Goal: Task Accomplishment & Management: Use online tool/utility

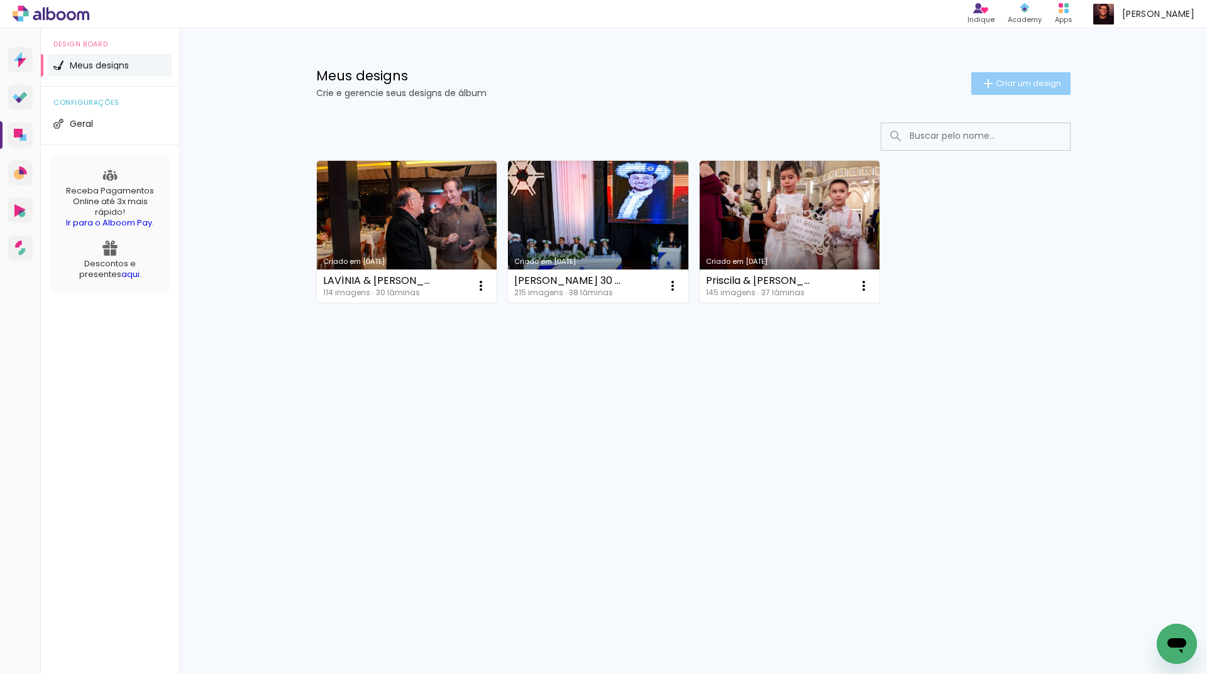
click at [1013, 81] on span "Criar um design" at bounding box center [1028, 83] width 65 height 8
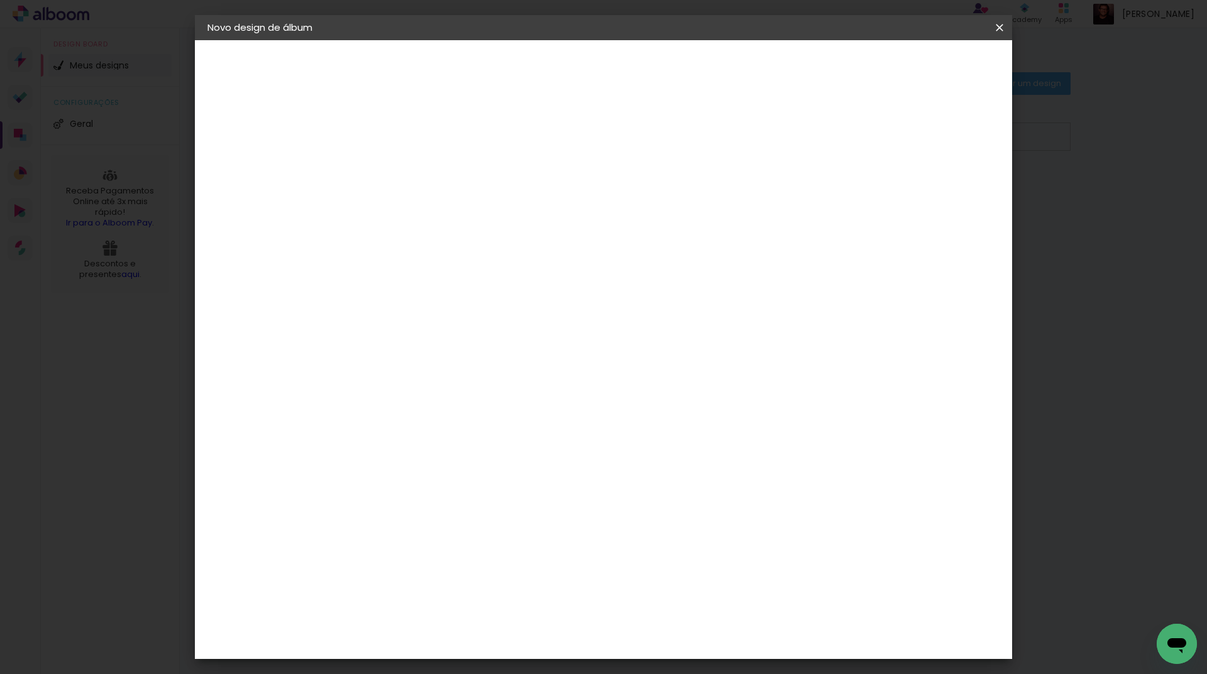
click at [0, 0] on paper-input-container "Título do álbum" at bounding box center [0, 0] width 0 height 0
type input "O"
type input "Priscila & [PERSON_NAME] 30 x 30 álb 2"
type paper-input "Priscila & [PERSON_NAME] 30 x 30 álb 2"
click at [0, 0] on slot "Avançar" at bounding box center [0, 0] width 0 height 0
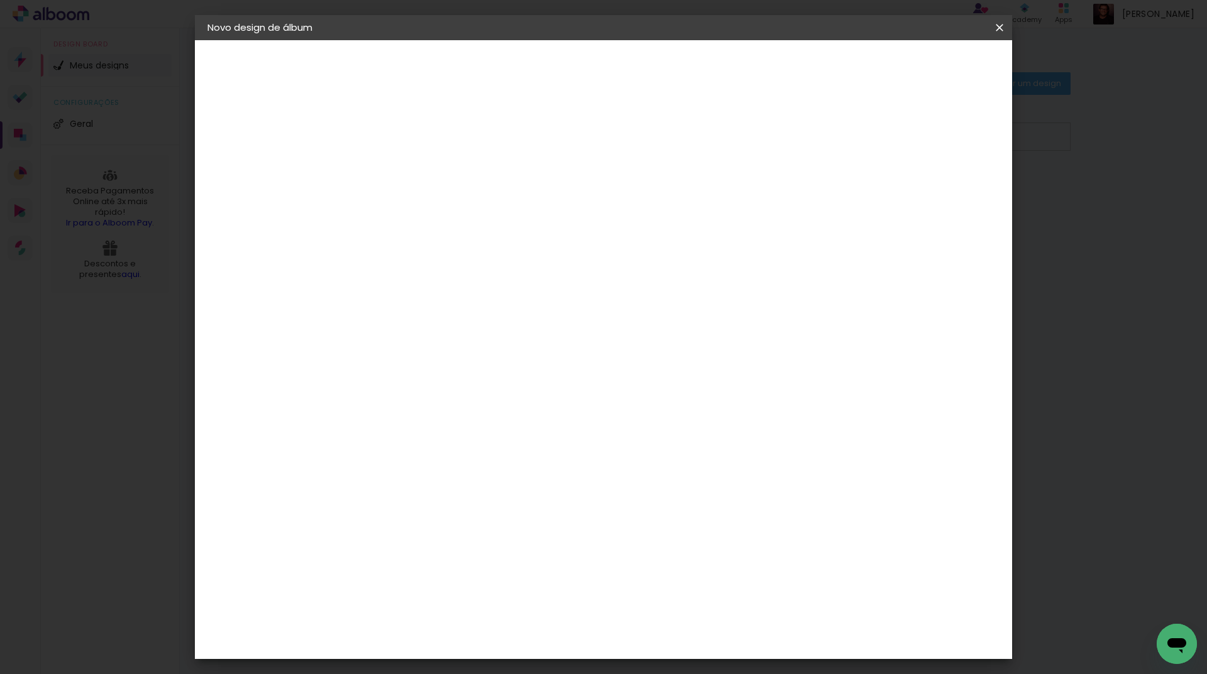
scroll to position [2514, 0]
click at [0, 0] on slot "Avançar" at bounding box center [0, 0] width 0 height 0
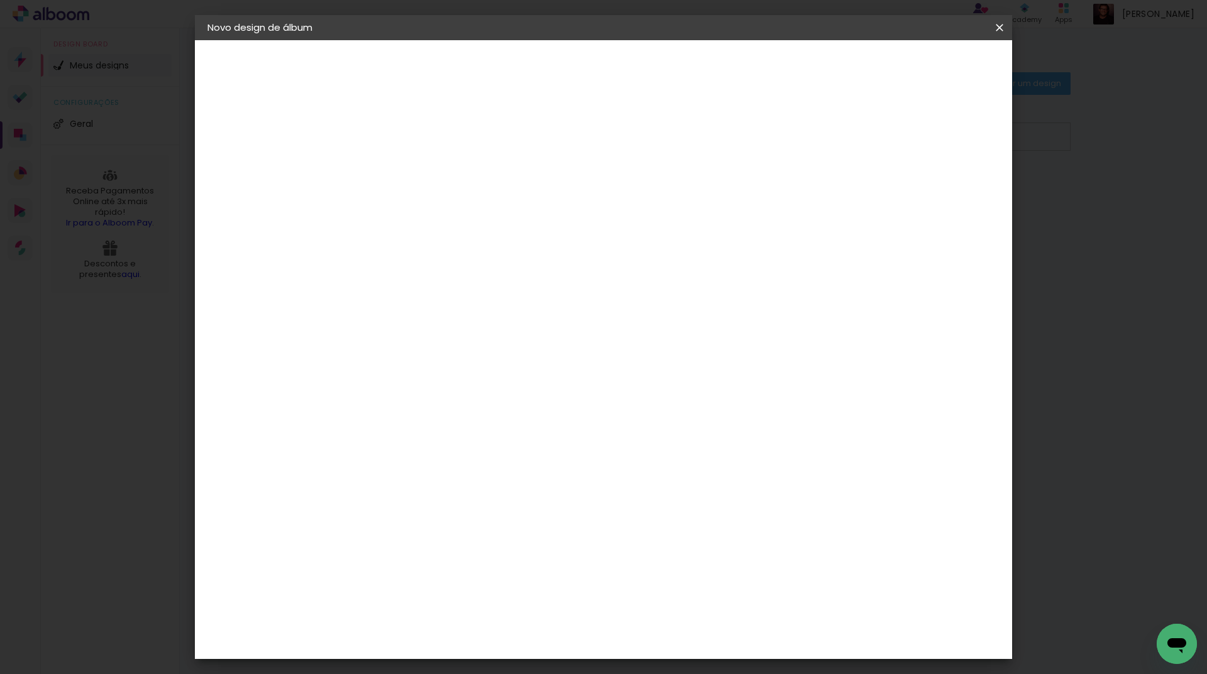
click at [0, 0] on slot "Avançar" at bounding box center [0, 0] width 0 height 0
click at [850, 133] on div at bounding box center [843, 135] width 11 height 11
type paper-checkbox "on"
click at [921, 62] on span "Iniciar design" at bounding box center [892, 66] width 57 height 9
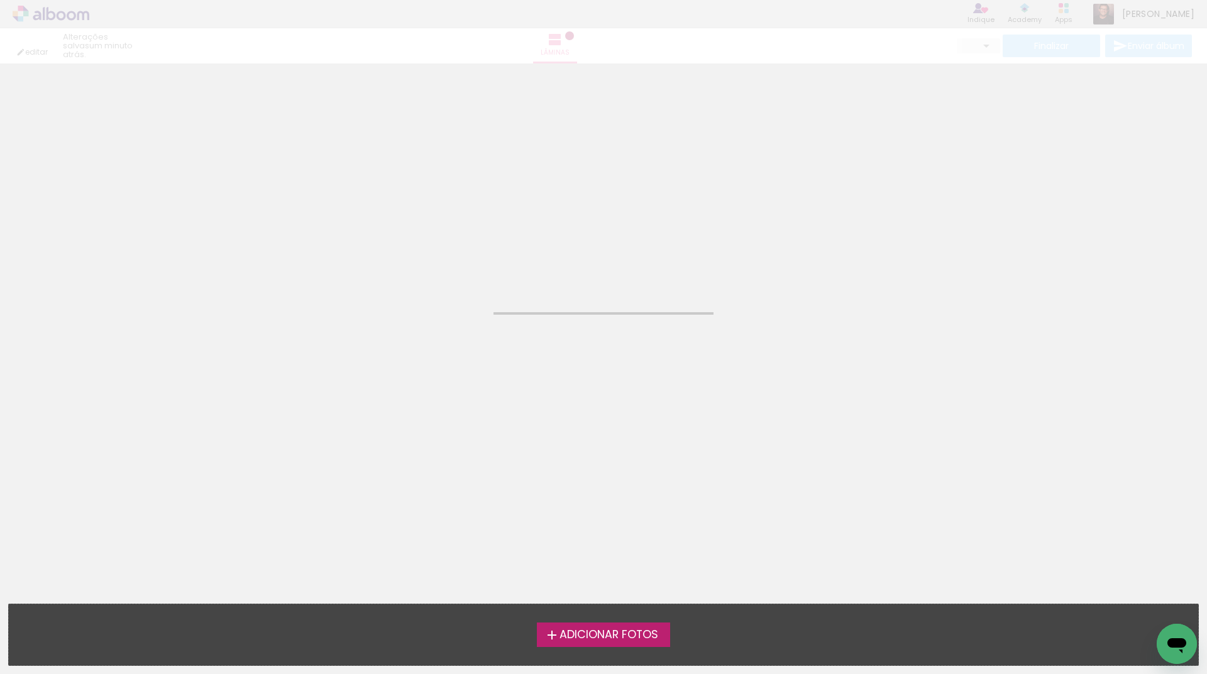
click at [617, 634] on span "Adicionar Fotos" at bounding box center [608, 635] width 99 height 11
click at [0, 0] on input "file" at bounding box center [0, 0] width 0 height 0
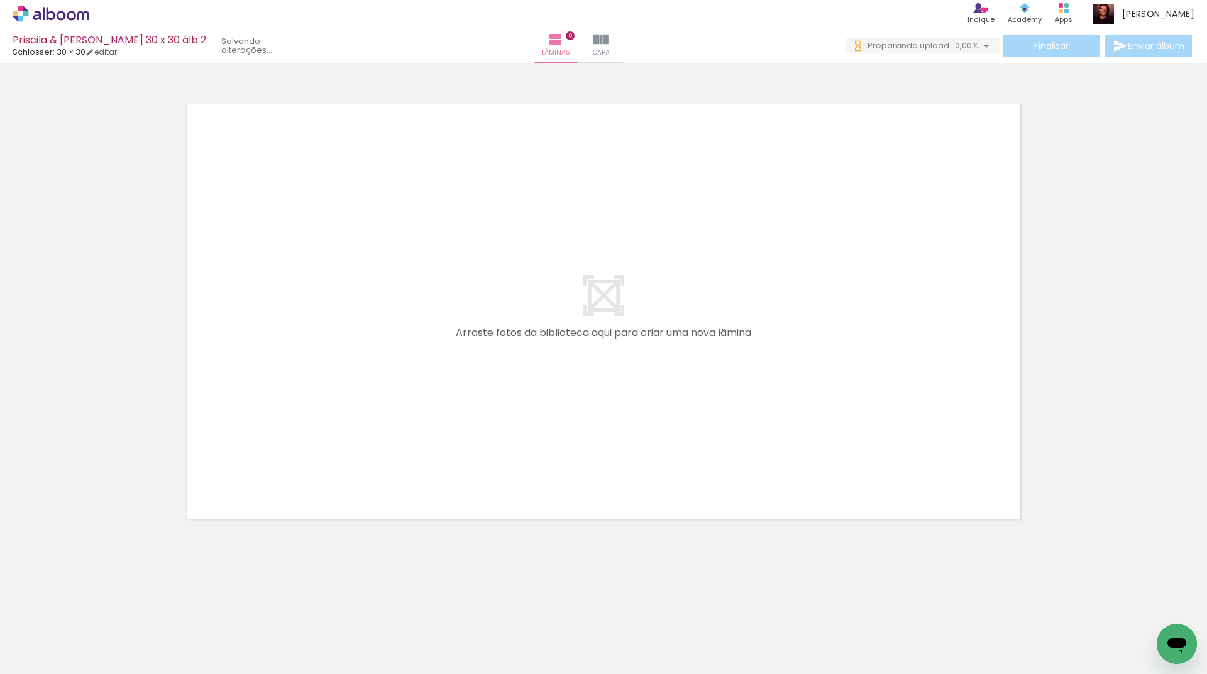
click at [0, 669] on div "Biblioteca 32 fotos Todas as fotos Não utilizadas Adicionar Fotos" at bounding box center [0, 635] width 0 height 79
click at [39, 659] on span "Adicionar Fotos" at bounding box center [45, 657] width 38 height 14
click at [0, 0] on input "file" at bounding box center [0, 0] width 0 height 0
click at [57, 662] on span "Adicionar Fotos" at bounding box center [45, 657] width 38 height 14
click at [0, 0] on input "file" at bounding box center [0, 0] width 0 height 0
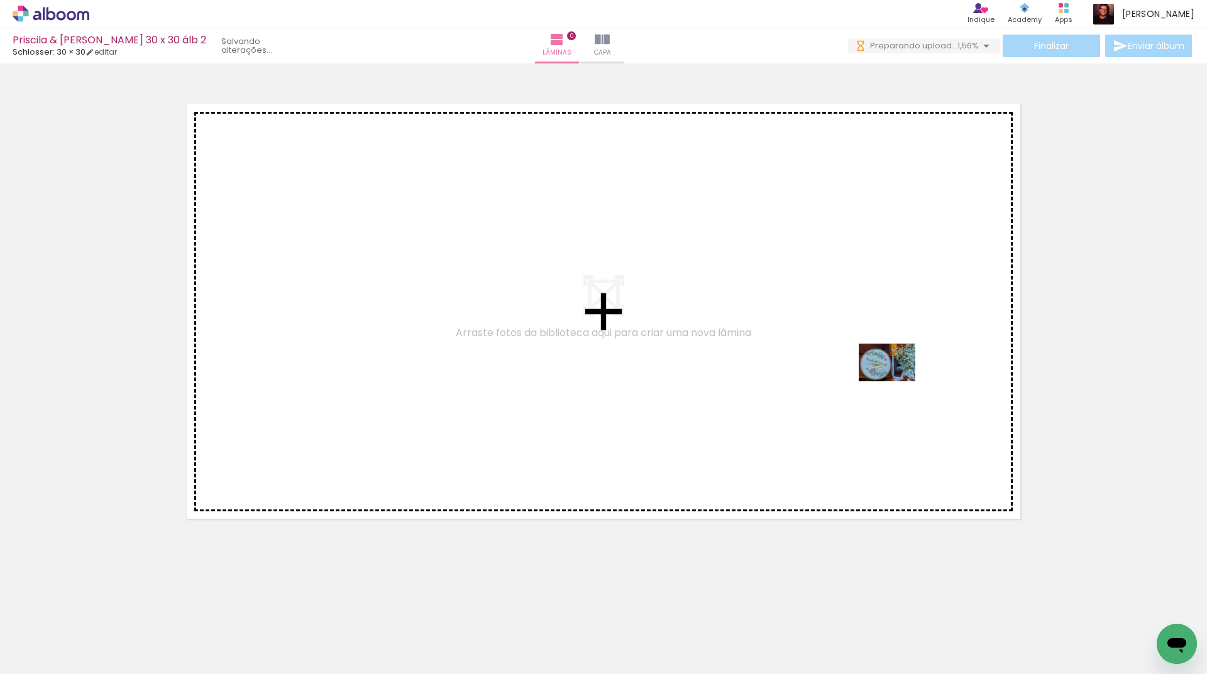
drag, startPoint x: 1067, startPoint y: 645, endPoint x: 879, endPoint y: 375, distance: 328.8
click at [876, 375] on quentale-workspace at bounding box center [603, 337] width 1207 height 674
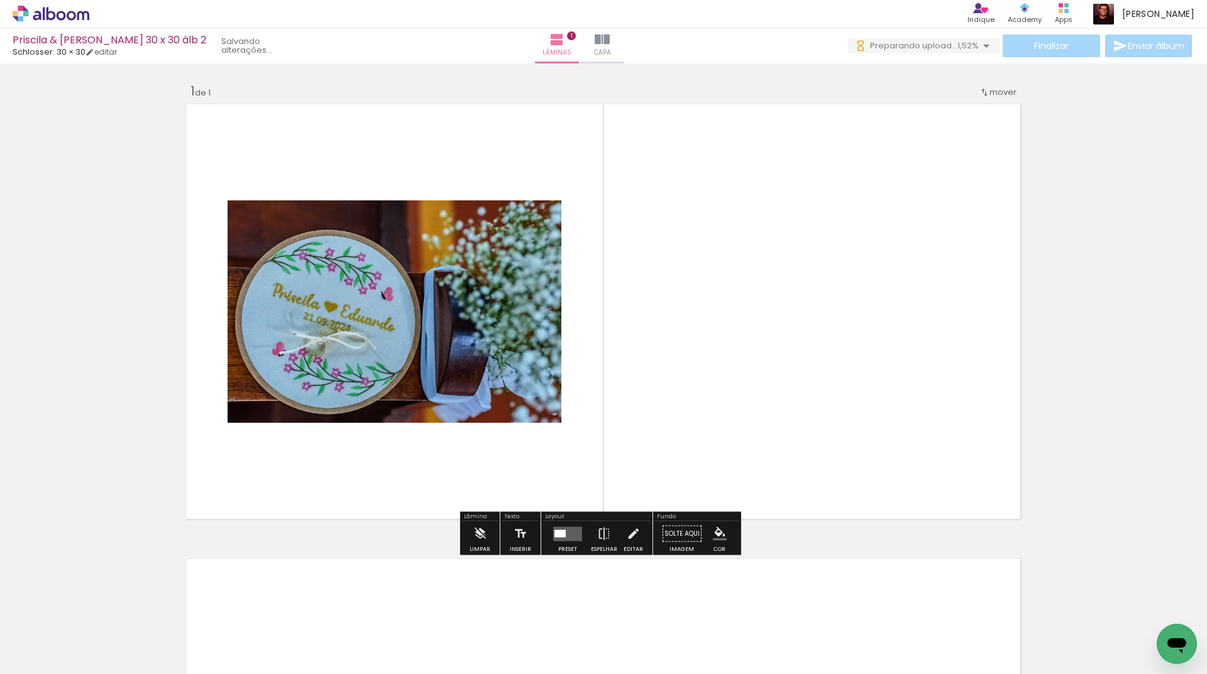
click at [565, 533] on quentale-layouter at bounding box center [567, 534] width 29 height 14
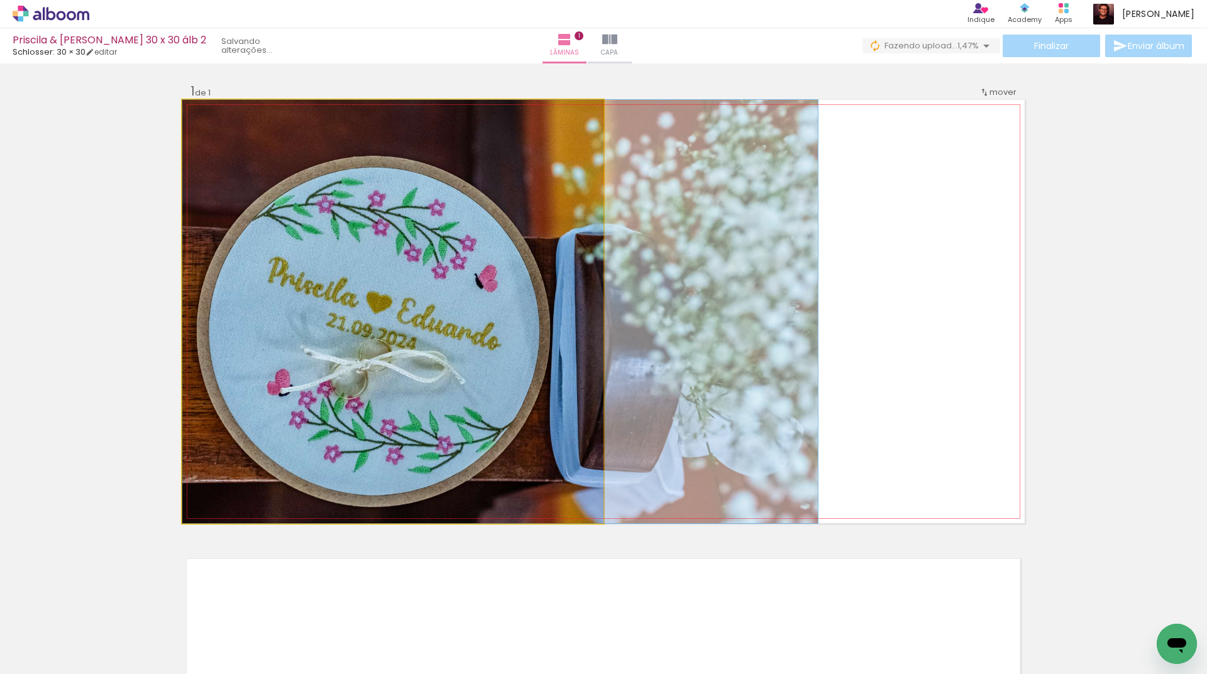
drag, startPoint x: 393, startPoint y: 354, endPoint x: 507, endPoint y: 357, distance: 113.8
drag, startPoint x: 443, startPoint y: 361, endPoint x: 485, endPoint y: 365, distance: 42.2
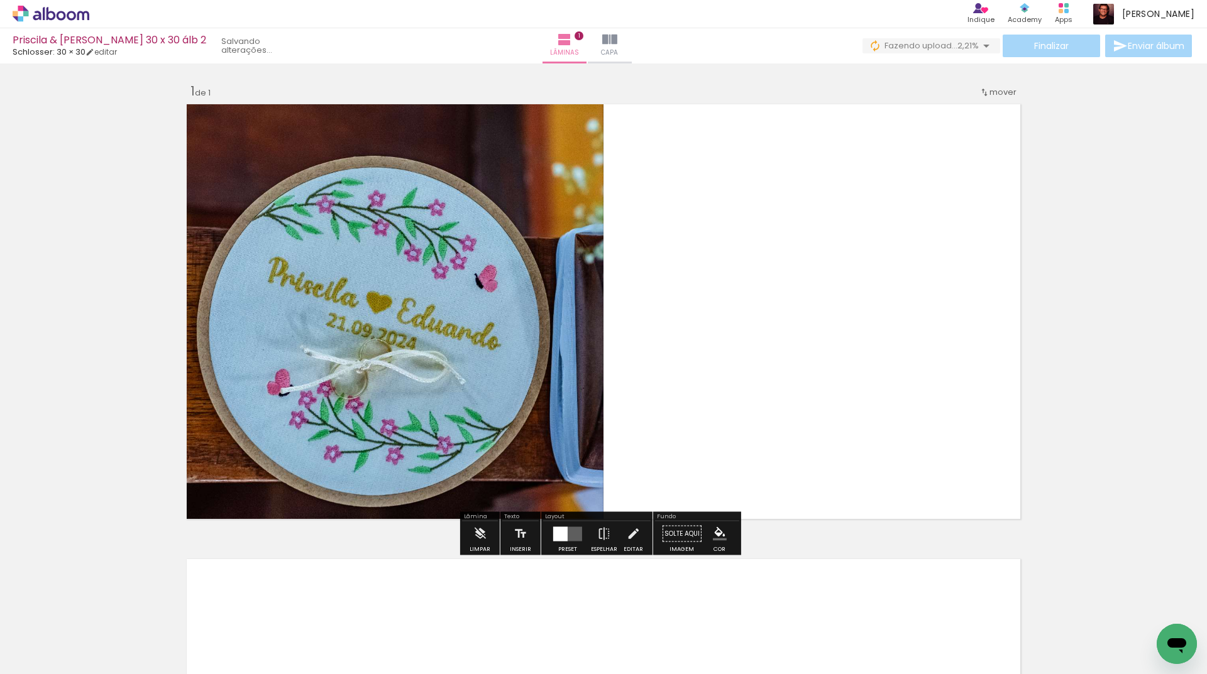
click at [562, 525] on div at bounding box center [568, 534] width 34 height 25
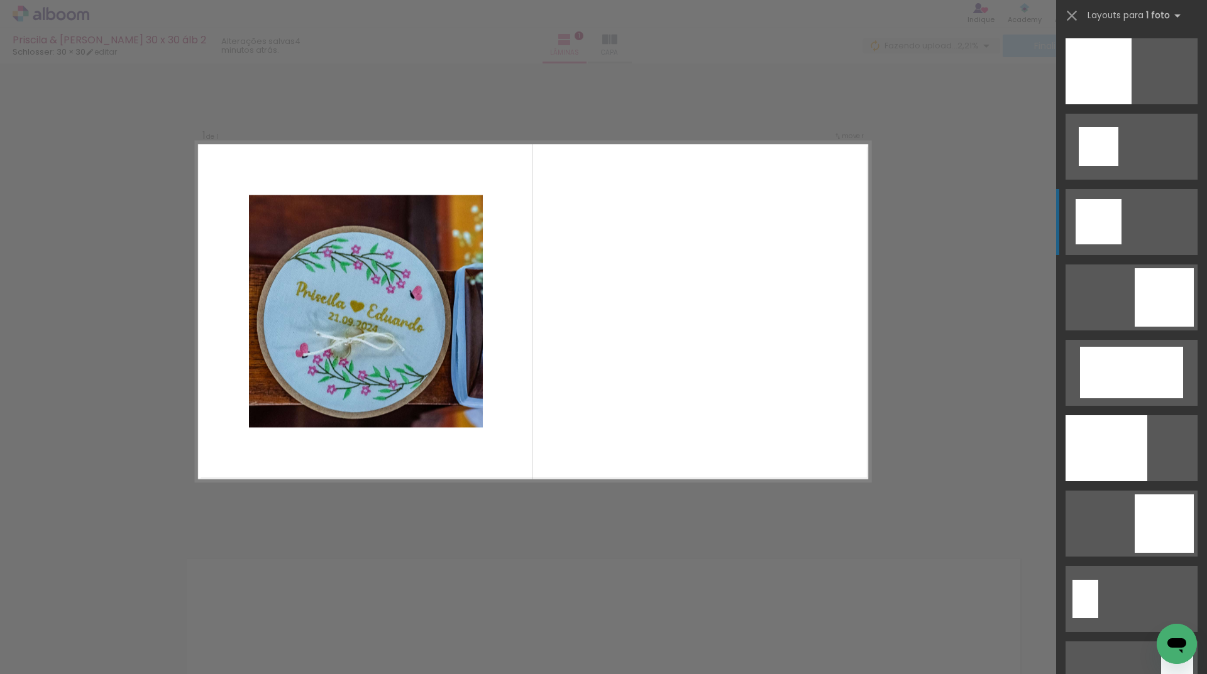
click at [1098, 347] on div at bounding box center [1131, 373] width 103 height 52
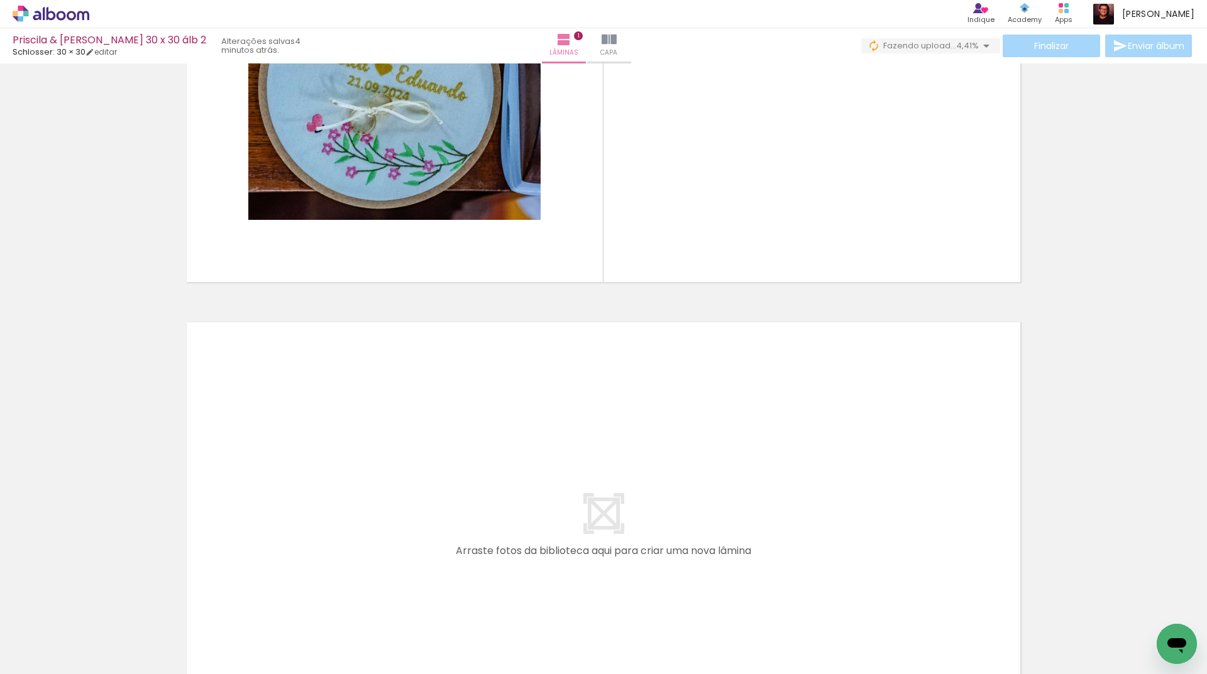
scroll to position [251, 0]
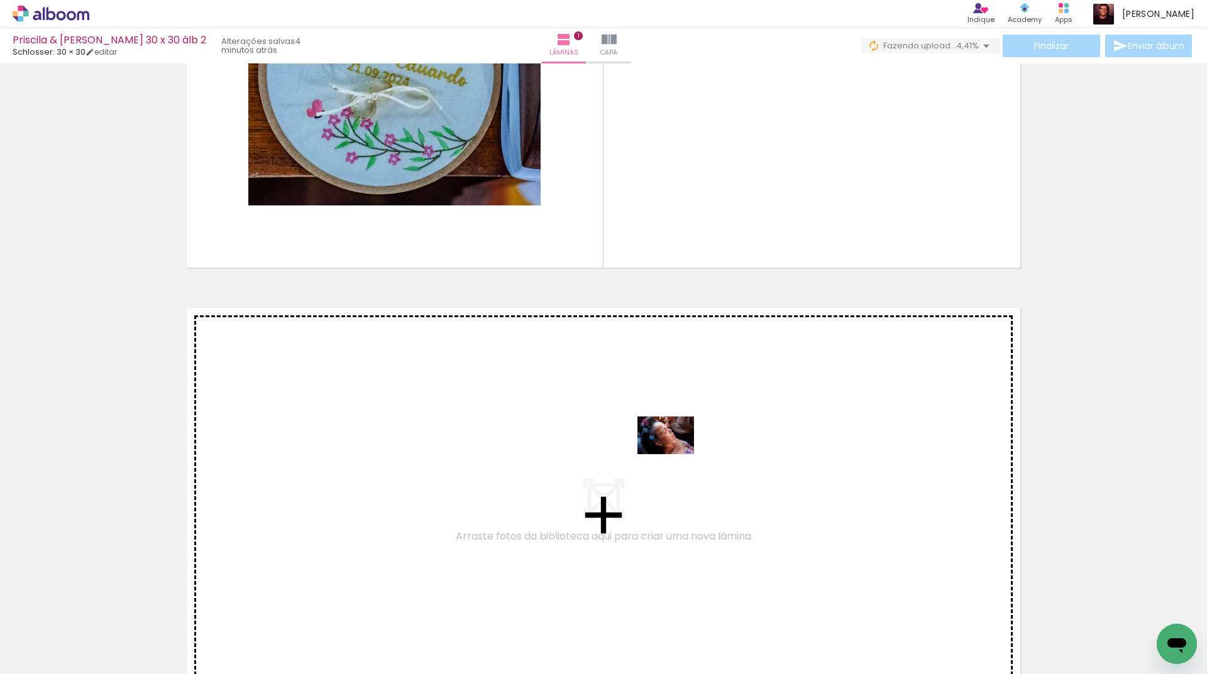
drag, startPoint x: 821, startPoint y: 636, endPoint x: 674, endPoint y: 453, distance: 235.6
click at [674, 453] on quentale-workspace at bounding box center [603, 337] width 1207 height 674
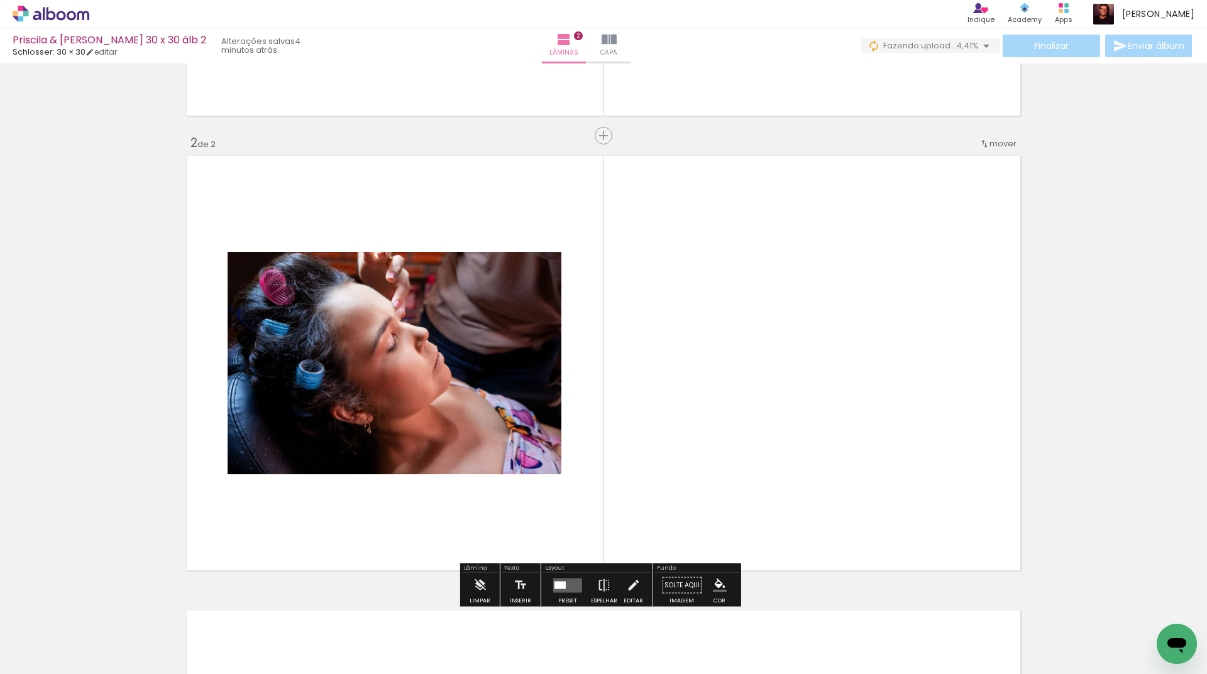
scroll to position [437, 0]
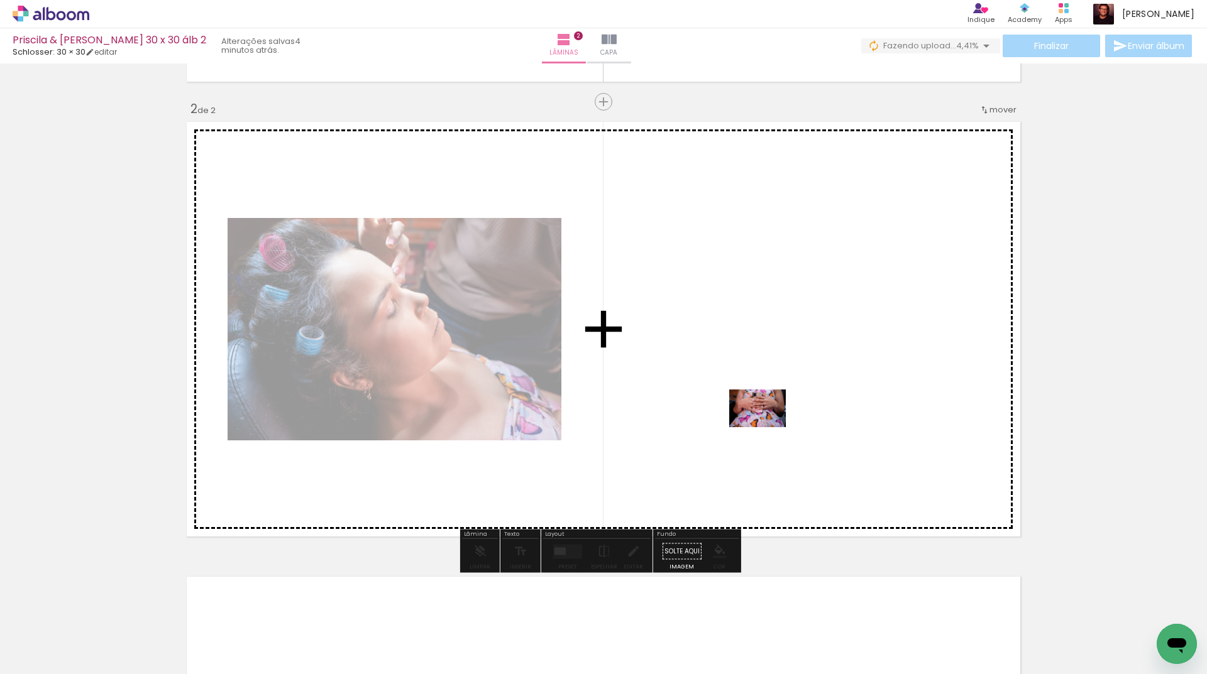
drag, startPoint x: 864, startPoint y: 581, endPoint x: 999, endPoint y: 615, distance: 139.5
click at [764, 418] on quentale-workspace at bounding box center [603, 337] width 1207 height 674
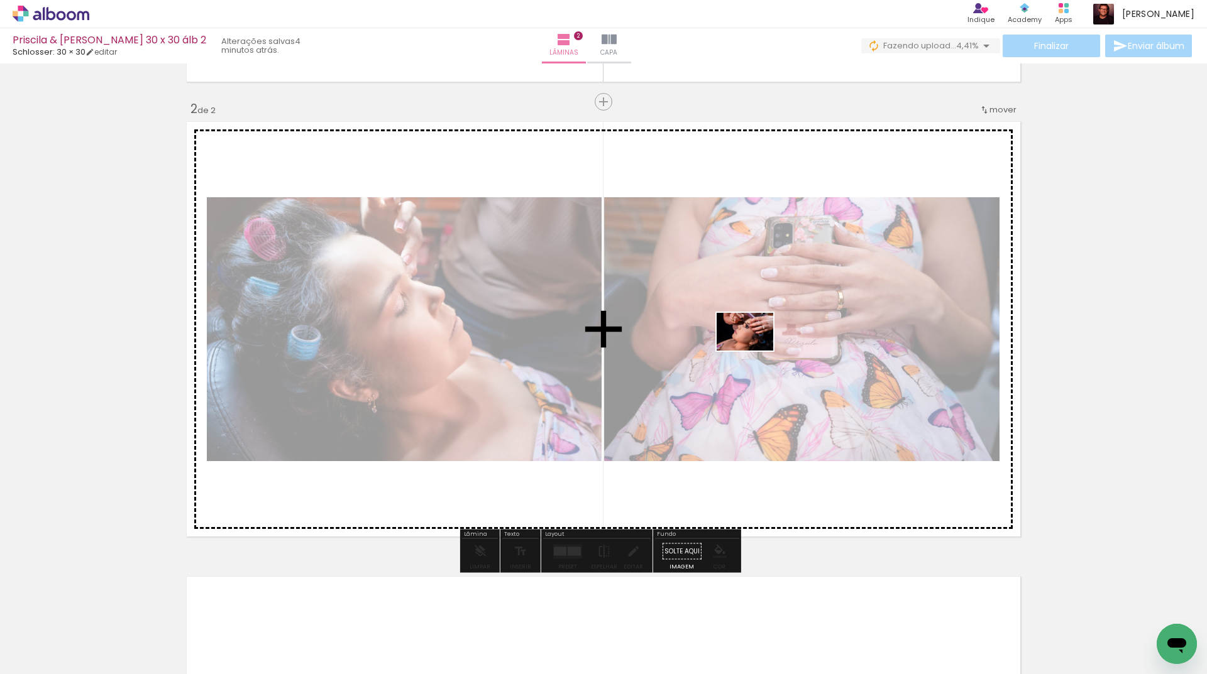
drag, startPoint x: 989, startPoint y: 644, endPoint x: 754, endPoint y: 351, distance: 376.0
click at [754, 351] on quentale-workspace at bounding box center [603, 337] width 1207 height 674
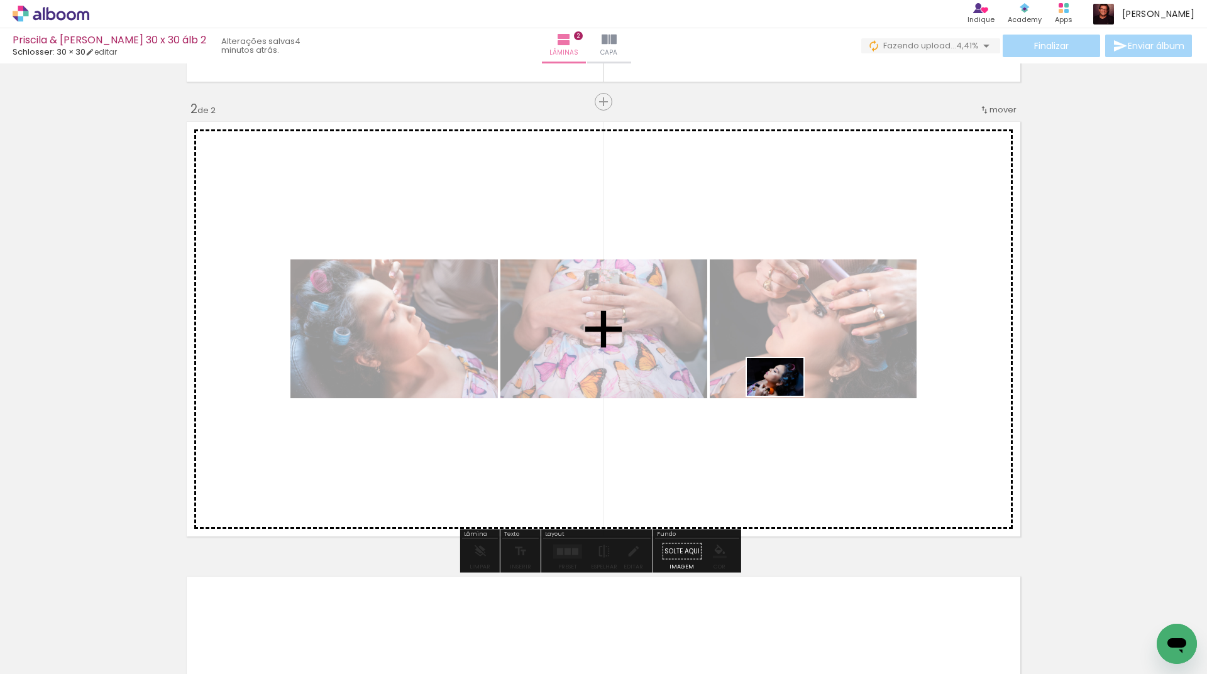
drag, startPoint x: 1037, startPoint y: 640, endPoint x: 776, endPoint y: 393, distance: 358.8
click at [776, 393] on quentale-workspace at bounding box center [603, 337] width 1207 height 674
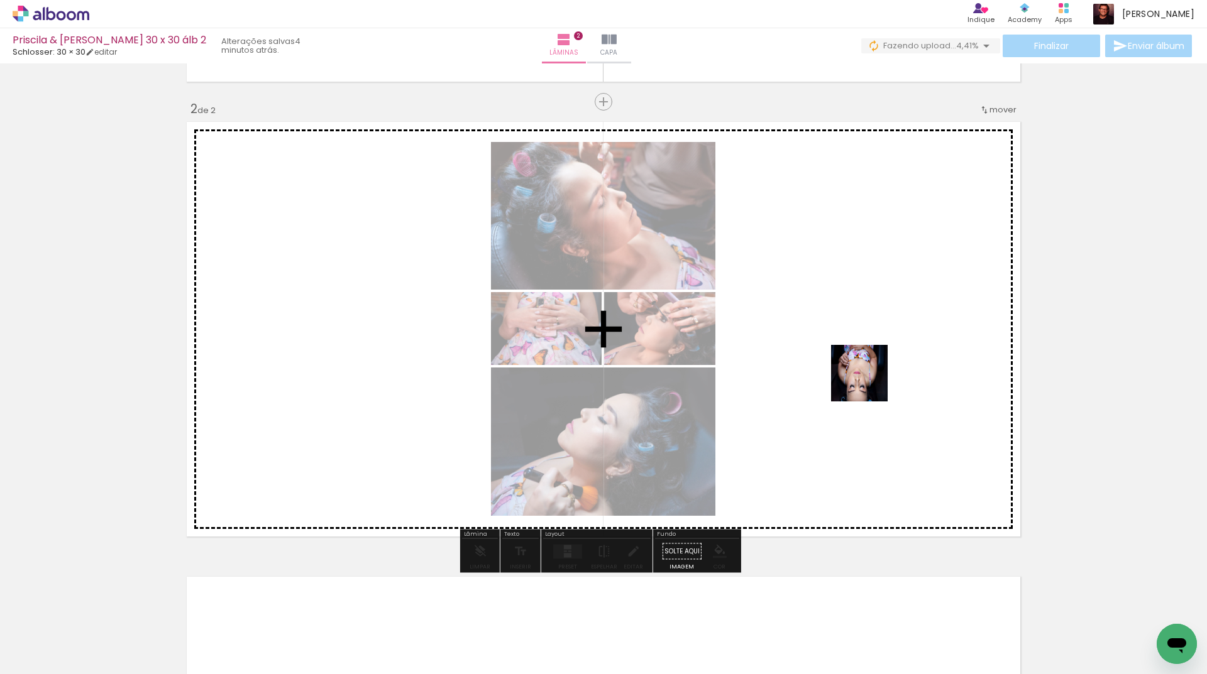
drag, startPoint x: 1102, startPoint y: 638, endPoint x: 918, endPoint y: 528, distance: 214.0
click at [833, 360] on quentale-workspace at bounding box center [603, 337] width 1207 height 674
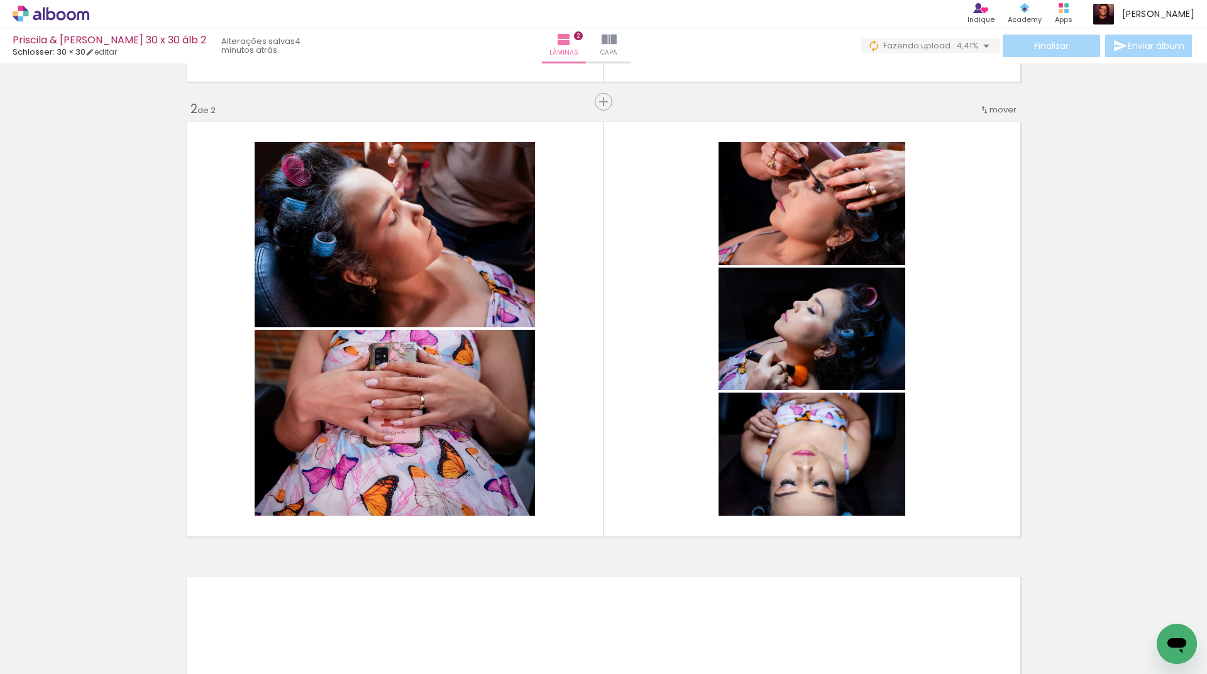
scroll to position [0, 410]
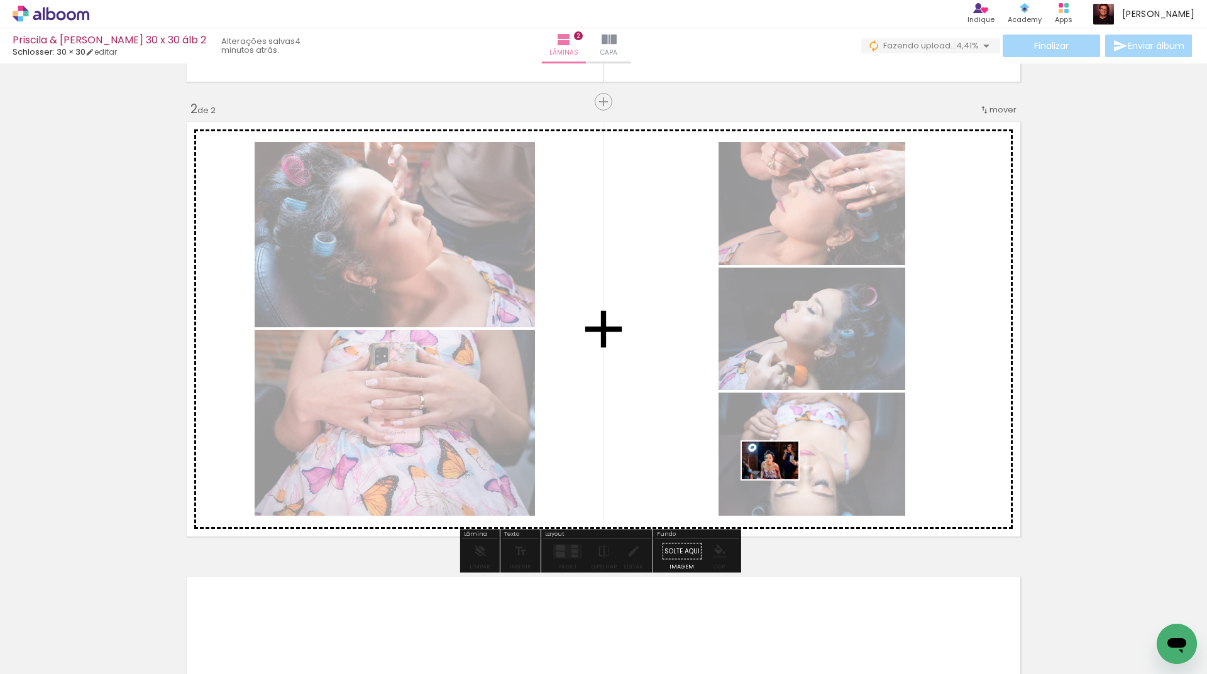
drag, startPoint x: 784, startPoint y: 646, endPoint x: 779, endPoint y: 480, distance: 166.6
click at [779, 480] on quentale-workspace at bounding box center [603, 337] width 1207 height 674
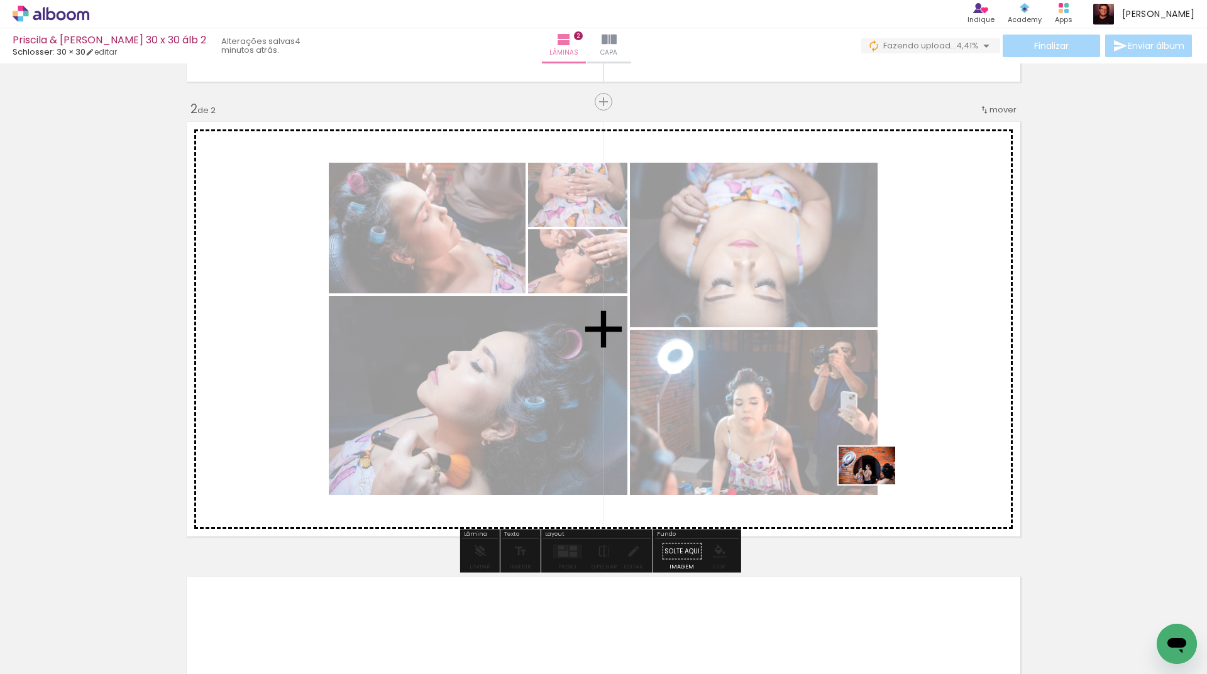
drag, startPoint x: 864, startPoint y: 588, endPoint x: 876, endPoint y: 485, distance: 103.8
click at [876, 485] on quentale-workspace at bounding box center [603, 337] width 1207 height 674
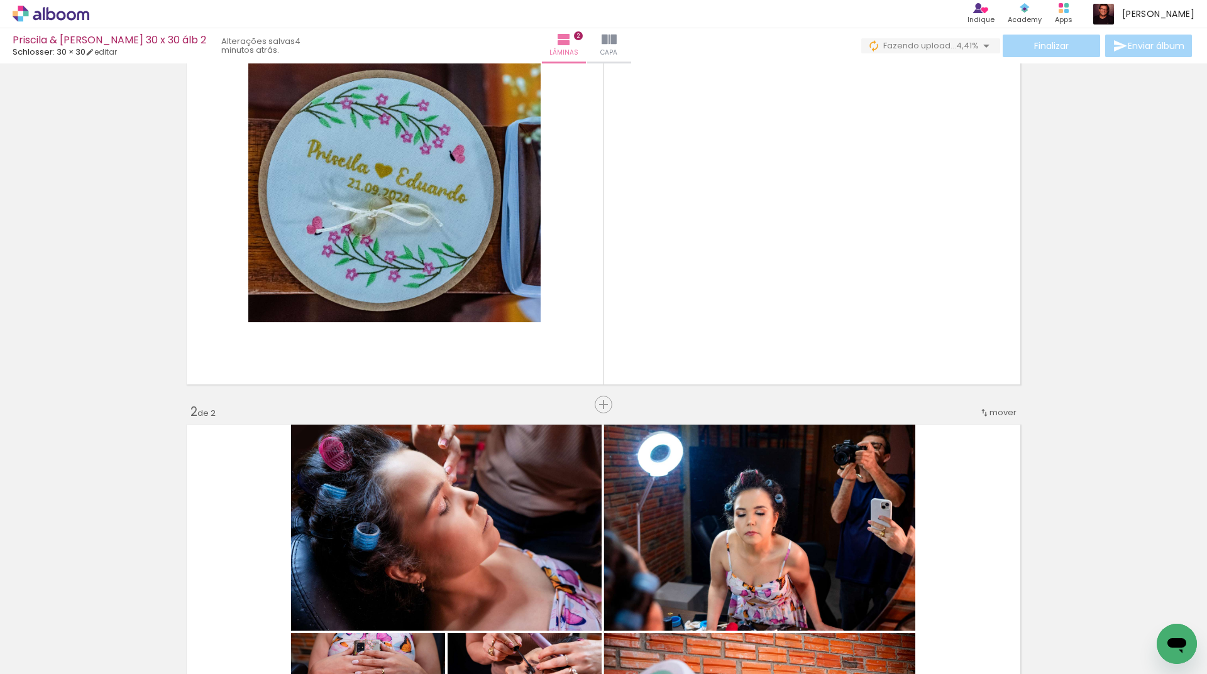
scroll to position [60, 0]
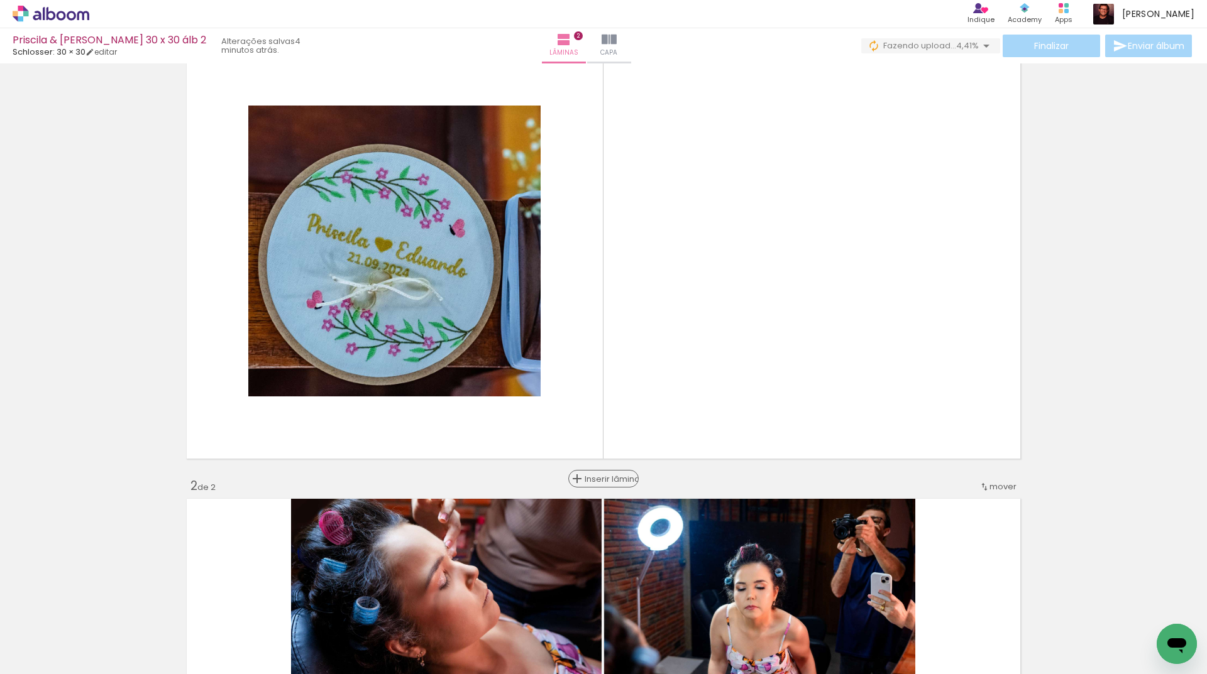
click at [600, 475] on span "Inserir lâmina" at bounding box center [609, 479] width 49 height 8
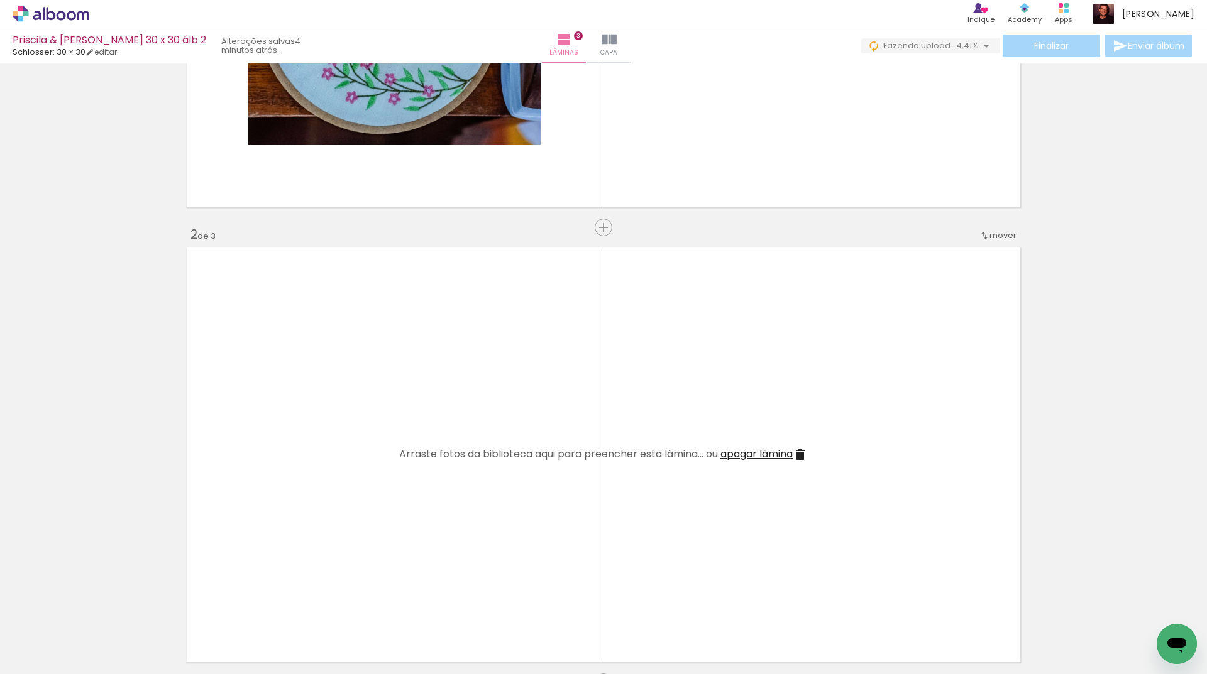
scroll to position [0, 0]
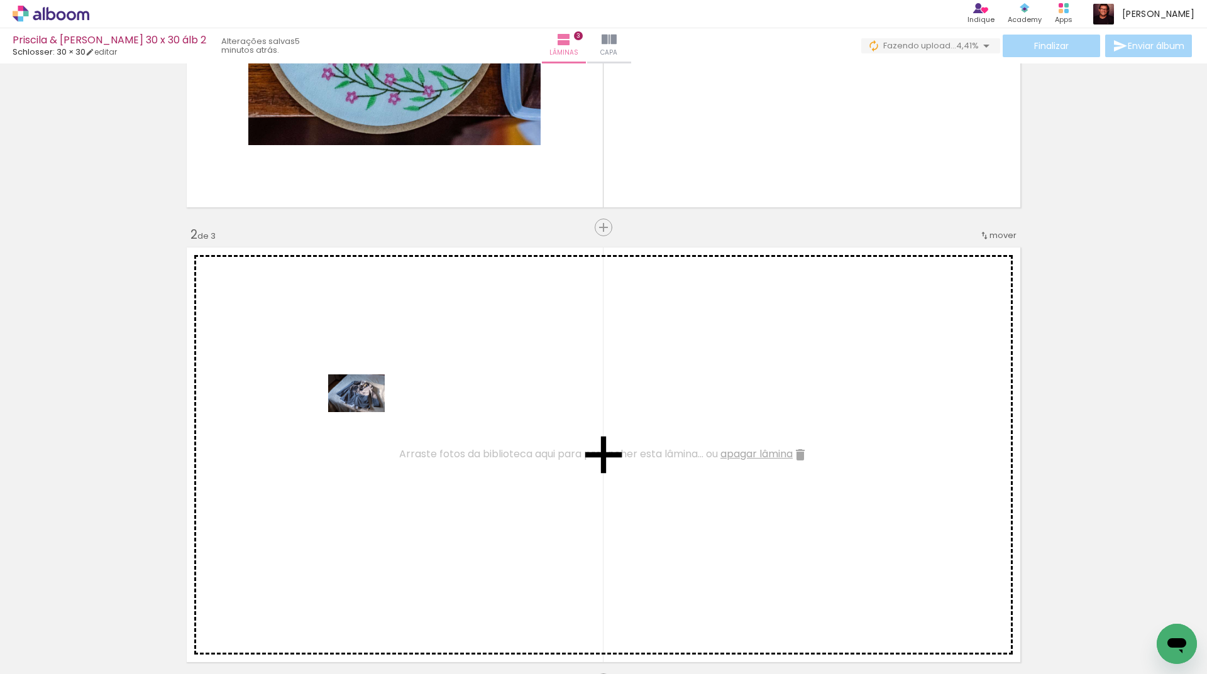
drag, startPoint x: 163, startPoint y: 600, endPoint x: 366, endPoint y: 412, distance: 275.7
click at [366, 412] on quentale-workspace at bounding box center [603, 337] width 1207 height 674
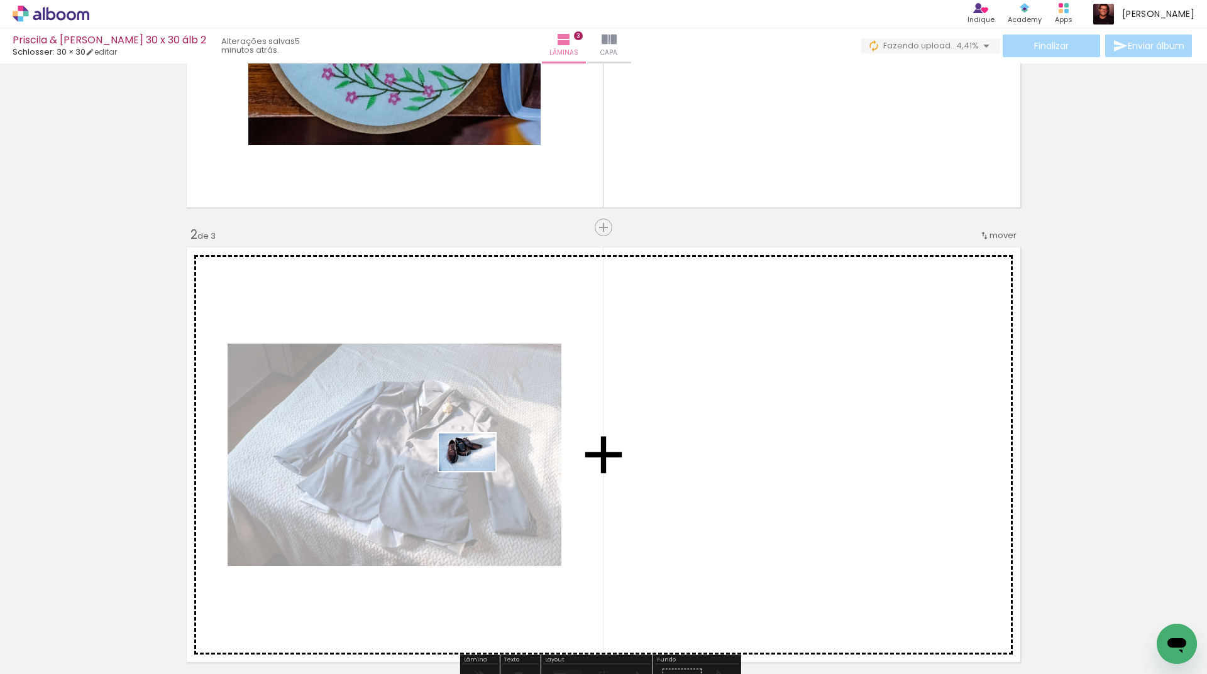
drag, startPoint x: 198, startPoint y: 636, endPoint x: 336, endPoint y: 614, distance: 139.4
click at [478, 469] on quentale-workspace at bounding box center [603, 337] width 1207 height 674
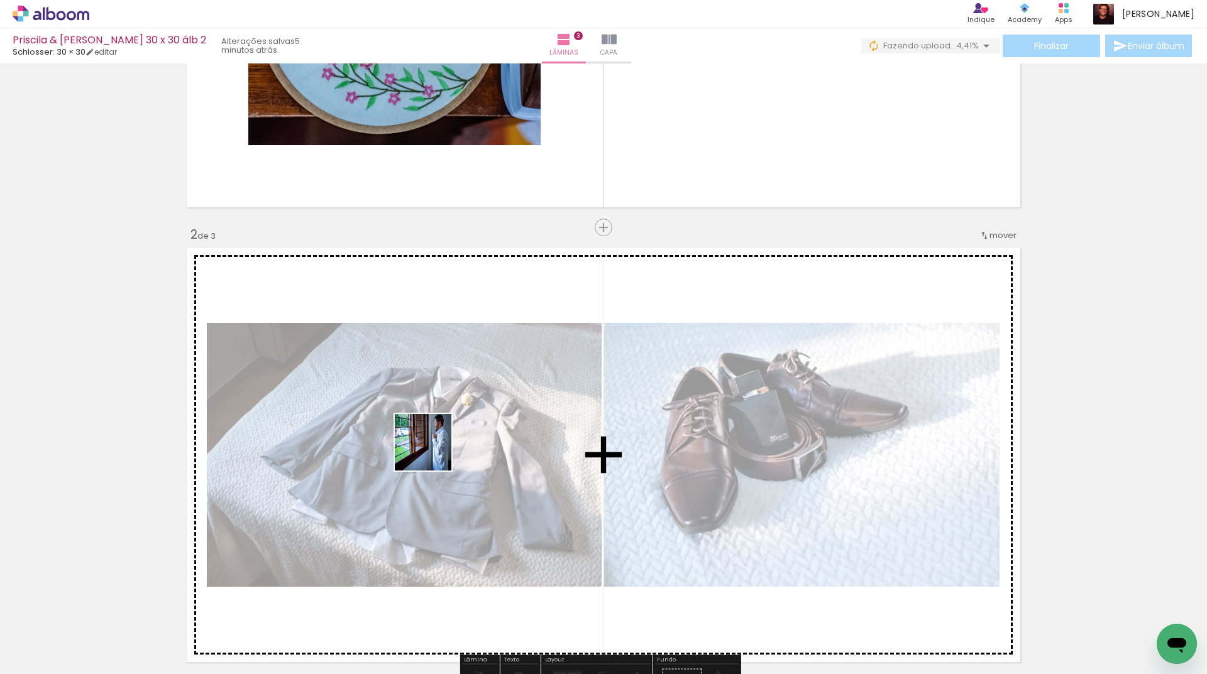
drag, startPoint x: 275, startPoint y: 637, endPoint x: 481, endPoint y: 418, distance: 301.0
click at [481, 418] on quentale-workspace at bounding box center [603, 337] width 1207 height 674
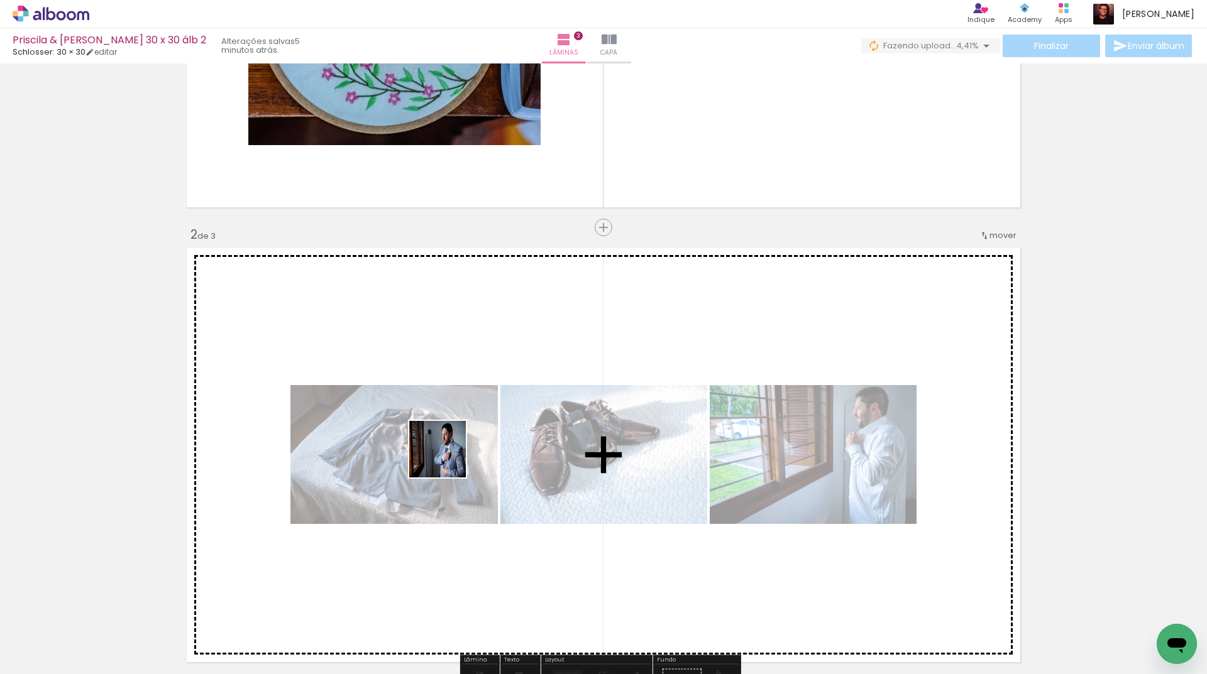
drag, startPoint x: 358, startPoint y: 627, endPoint x: 418, endPoint y: 612, distance: 62.2
click at [467, 433] on quentale-workspace at bounding box center [603, 337] width 1207 height 674
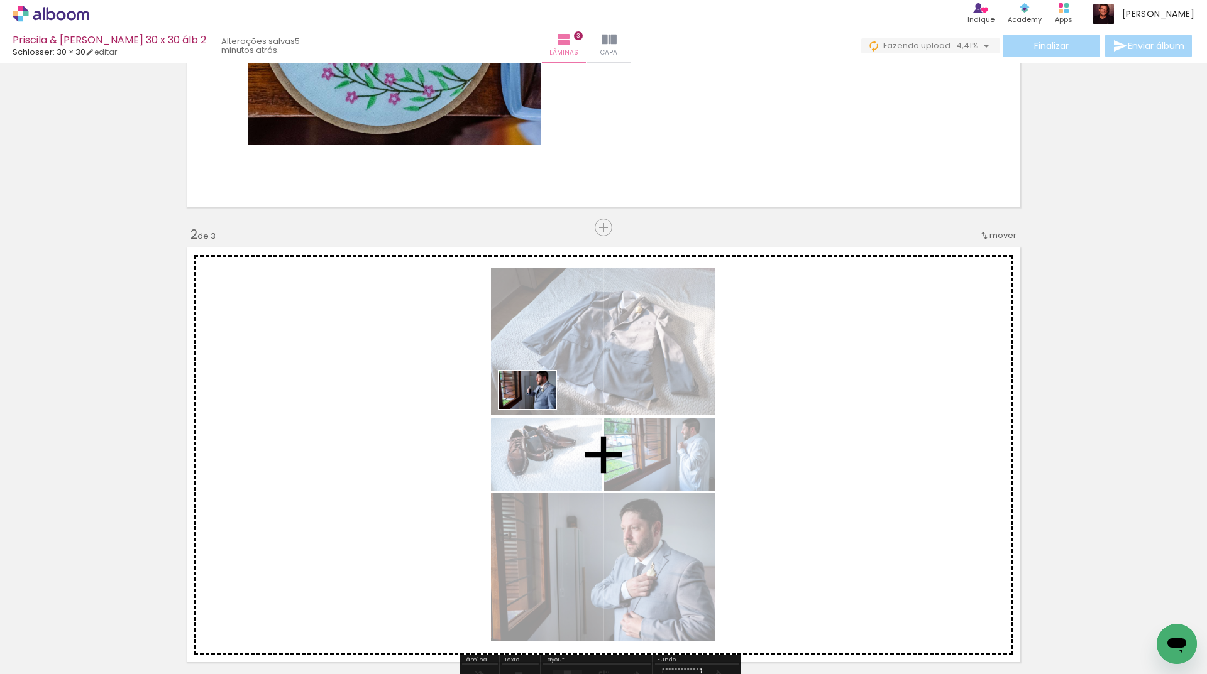
drag, startPoint x: 419, startPoint y: 632, endPoint x: 537, endPoint y: 409, distance: 251.9
click at [537, 409] on quentale-workspace at bounding box center [603, 337] width 1207 height 674
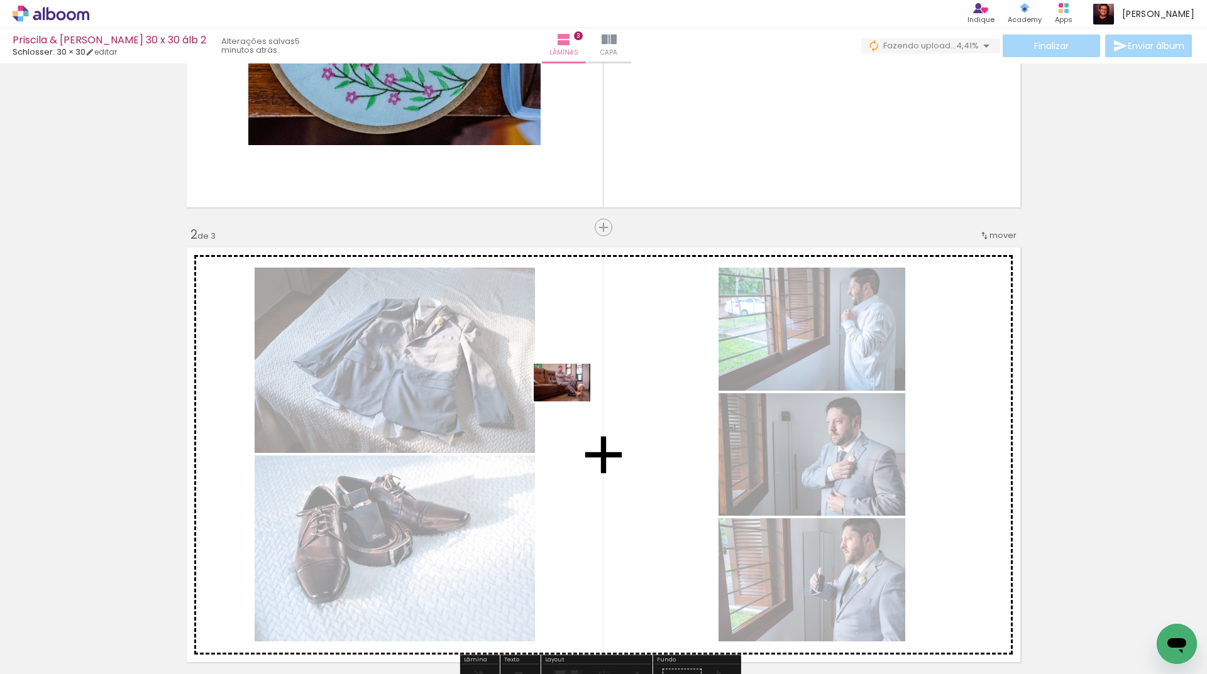
drag, startPoint x: 488, startPoint y: 627, endPoint x: 571, endPoint y: 402, distance: 240.6
click at [571, 402] on quentale-workspace at bounding box center [603, 337] width 1207 height 674
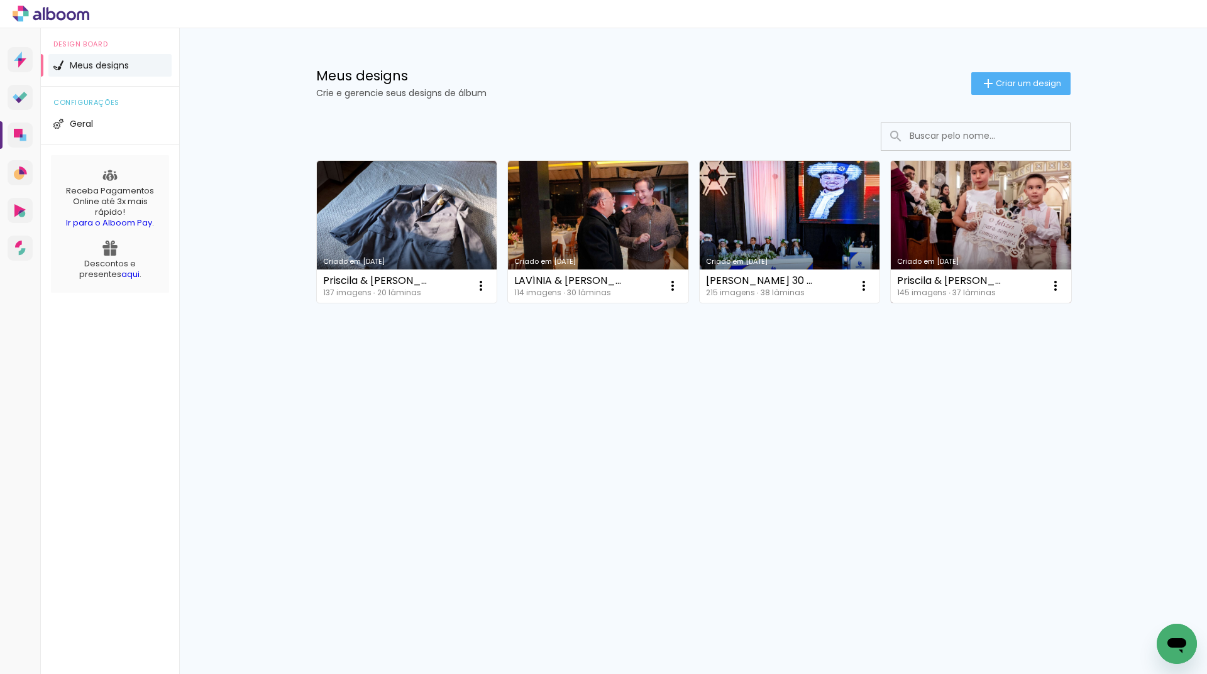
click at [980, 206] on link "Criado em [DATE]" at bounding box center [981, 232] width 180 height 142
